Goal: Transaction & Acquisition: Purchase product/service

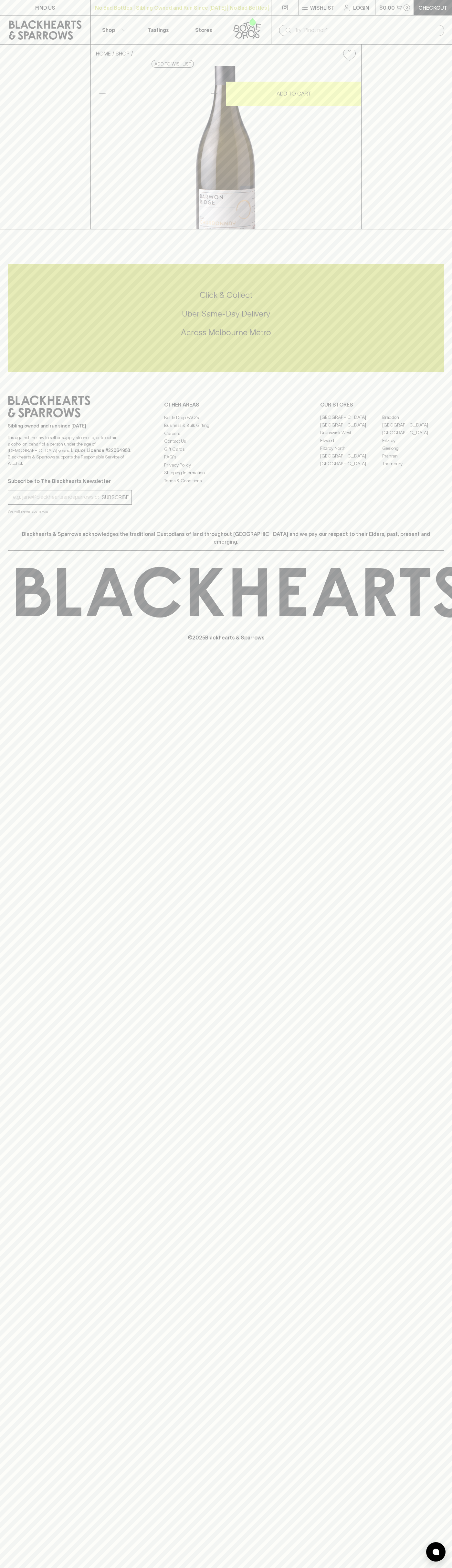
click at [392, 23] on div "​" at bounding box center [361, 30] width 181 height 29
click at [439, 229] on div "HOME SHOP Barwon Ridge Chardonnay 2023 $37.00 Add to wishlist 10% discount when…" at bounding box center [226, 137] width 452 height 185
click at [102, 1567] on html "FIND US | No Bad Bottles | Sibling Owned and Run Since 2006 | No Bad Bottles | …" at bounding box center [226, 784] width 452 height 1568
click at [4, 1024] on div "FIND US | No Bad Bottles | Sibling Owned and Run Since 2006 | No Bad Bottles | …" at bounding box center [226, 784] width 452 height 1568
